Goal: Register for event/course

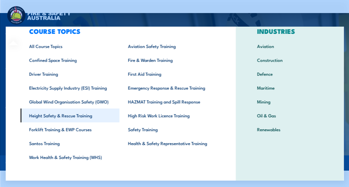
scroll to position [22, 0]
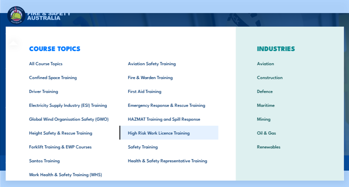
scroll to position [22, 0]
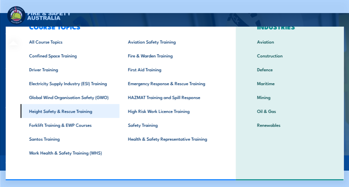
click at [61, 111] on link "Height Safety & Rescue Training" at bounding box center [69, 111] width 99 height 14
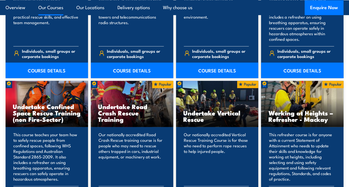
scroll to position [532, 0]
